Goal: Navigation & Orientation: Find specific page/section

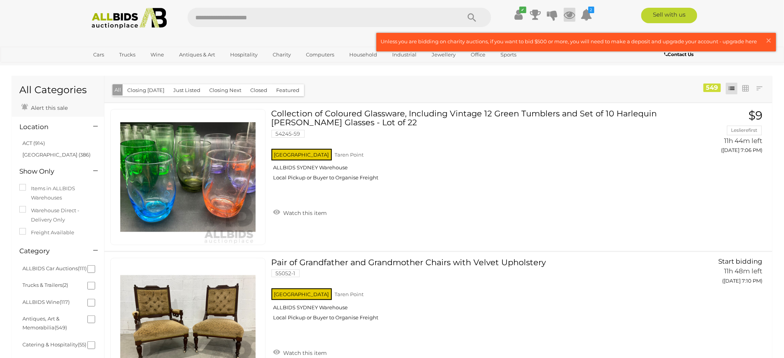
click at [570, 13] on icon at bounding box center [570, 15] width 12 height 14
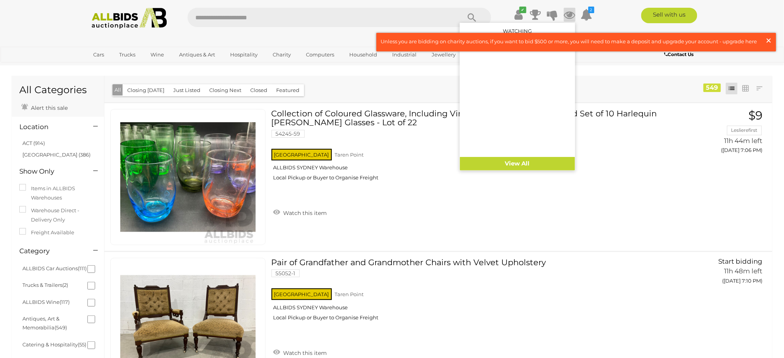
click at [769, 39] on span "×" at bounding box center [768, 40] width 7 height 15
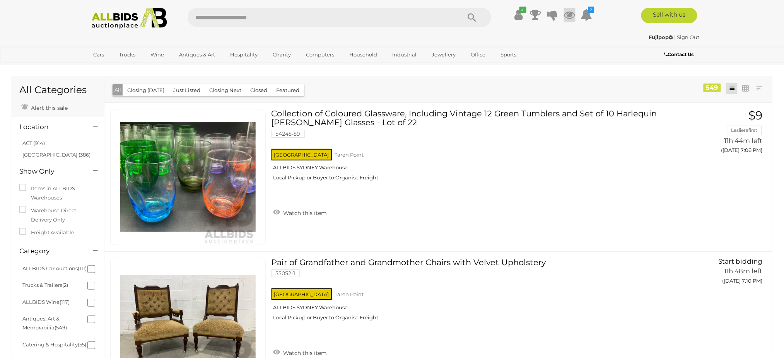
click at [568, 13] on icon at bounding box center [570, 15] width 12 height 14
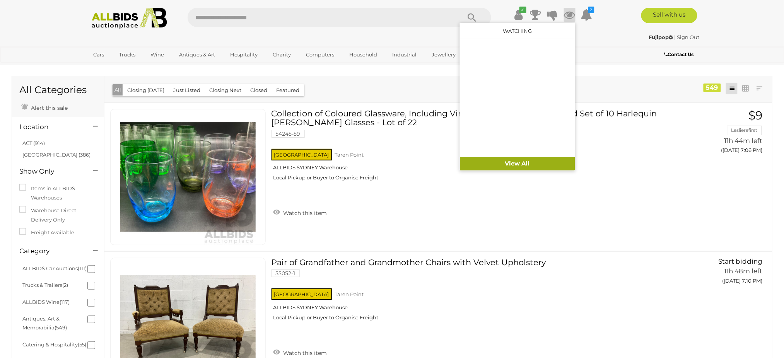
click at [520, 159] on link "View All" at bounding box center [517, 164] width 115 height 14
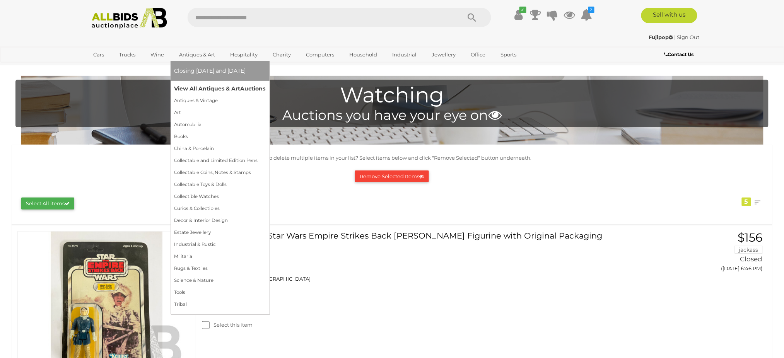
click at [190, 87] on link "View All Antiques & Art Auctions" at bounding box center [219, 89] width 91 height 12
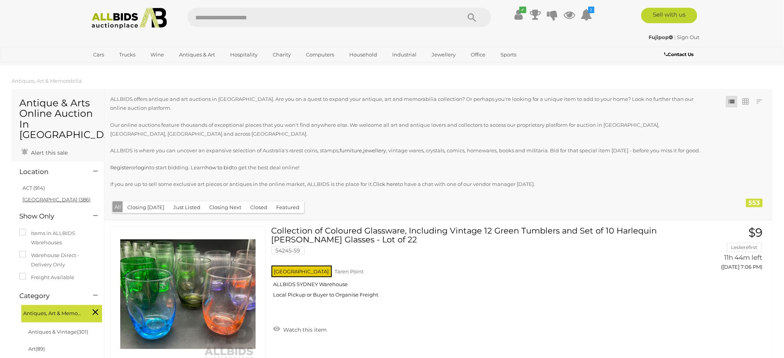
click at [42, 196] on link "[GEOGRAPHIC_DATA] (386)" at bounding box center [56, 199] width 68 height 6
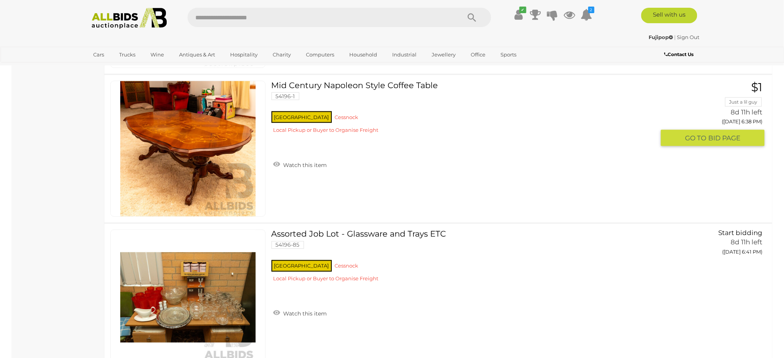
scroll to position [5414, 0]
